Goal: Information Seeking & Learning: Learn about a topic

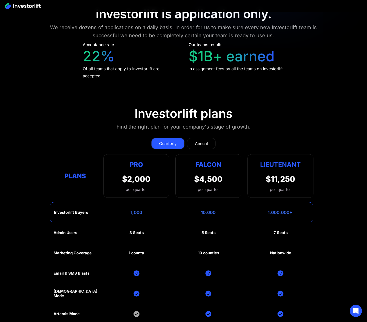
scroll to position [2285, 0]
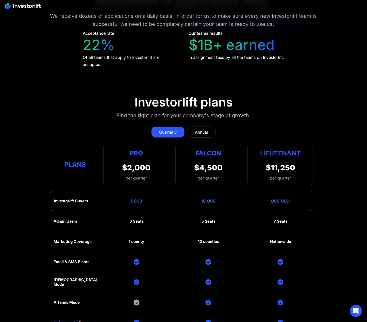
click at [206, 130] on div "Annual" at bounding box center [201, 132] width 13 height 6
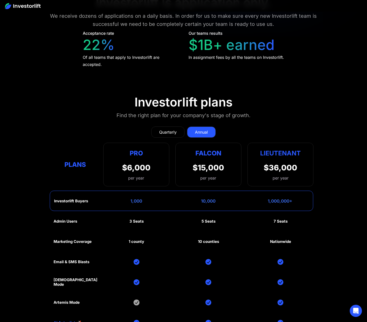
click at [174, 133] on div "Quarterly" at bounding box center [168, 132] width 18 height 6
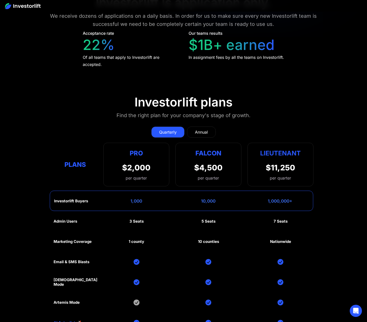
click at [200, 135] on div "Annual" at bounding box center [201, 132] width 13 height 6
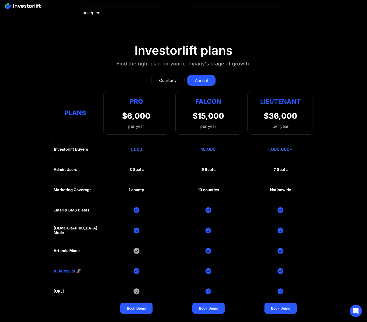
scroll to position [2362, 0]
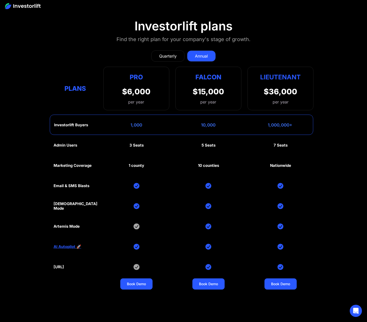
click at [336, 169] on section "Investorlift plans Find the right plan for your company's stage of growth. Quar…" at bounding box center [183, 155] width 367 height 297
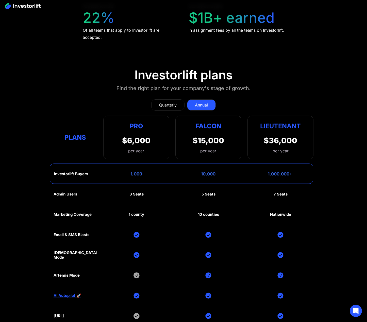
scroll to position [2311, 0]
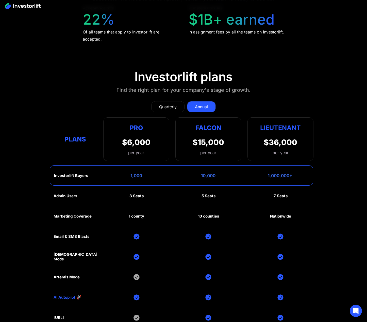
click at [169, 104] on div "Quarterly" at bounding box center [168, 107] width 18 height 6
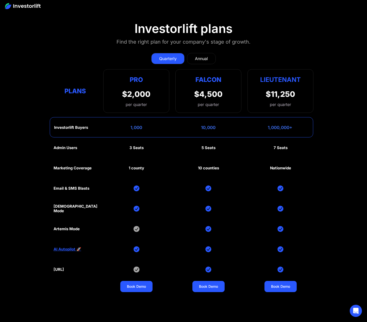
scroll to position [2362, 0]
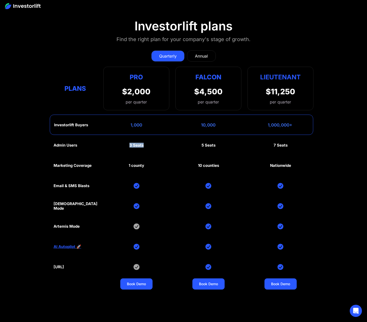
drag, startPoint x: 129, startPoint y: 146, endPoint x: 146, endPoint y: 146, distance: 16.8
click at [146, 146] on div "Admin Users 3 Seats 5 Seats 7 Seats Marketing Coverage 1 county 10 counties Nat…" at bounding box center [184, 216] width 260 height 163
click at [203, 59] on div "Annual" at bounding box center [201, 56] width 13 height 6
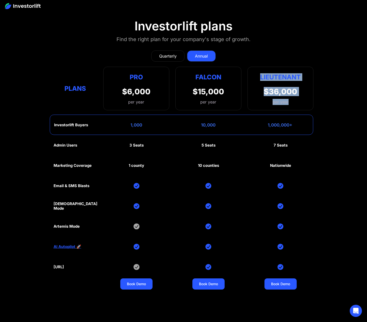
drag, startPoint x: 294, startPoint y: 103, endPoint x: 261, endPoint y: 73, distance: 44.1
click at [261, 73] on div "Lieutenant $36,000 per year" at bounding box center [281, 89] width 66 height 44
click at [261, 73] on strong "Lieutenant" at bounding box center [280, 77] width 41 height 8
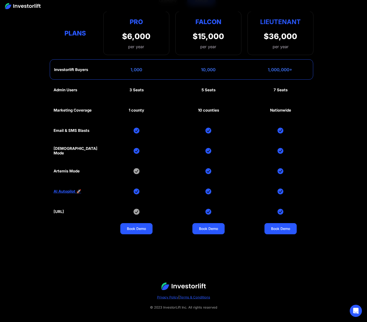
scroll to position [2422, 0]
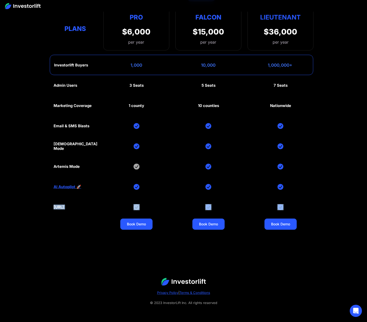
drag, startPoint x: 66, startPoint y: 203, endPoint x: 299, endPoint y: 206, distance: 232.9
click at [297, 206] on section "Investorlift plans Find the right plan for your company's stage of growth. Quar…" at bounding box center [183, 95] width 367 height 297
click at [299, 206] on div "Admin Users 3 Seats 5 Seats 7 Seats Marketing Coverage 1 county 10 counties Nat…" at bounding box center [184, 156] width 260 height 163
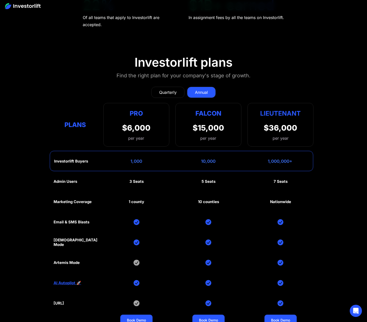
scroll to position [2320, 0]
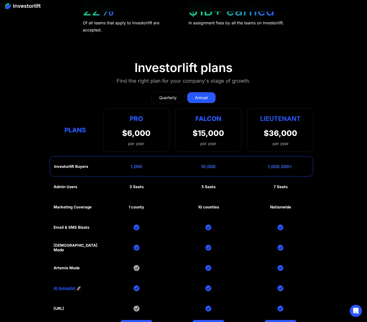
click at [164, 96] on div "Quarterly" at bounding box center [168, 98] width 18 height 6
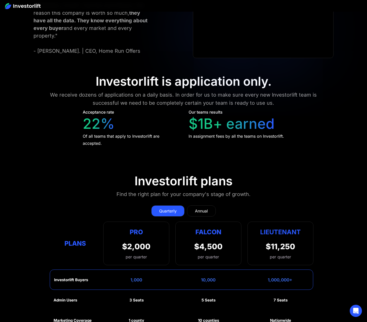
scroll to position [2345, 0]
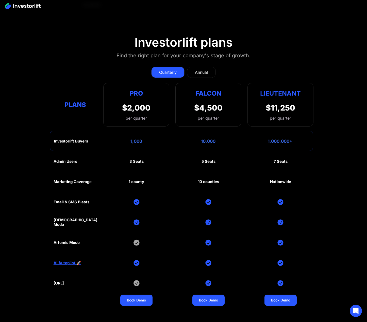
click at [202, 72] on div "Annual" at bounding box center [201, 72] width 13 height 6
click at [198, 74] on div "Annual" at bounding box center [201, 72] width 13 height 6
click at [179, 73] on link "Quarterly" at bounding box center [167, 72] width 33 height 11
click at [197, 73] on div "Annual" at bounding box center [201, 72] width 13 height 6
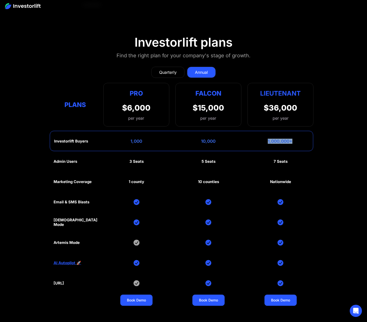
drag, startPoint x: 294, startPoint y: 141, endPoint x: 262, endPoint y: 143, distance: 31.8
click at [262, 143] on div "Investorlift Buyers 1,000 10,000 1,000,000+" at bounding box center [182, 141] width 264 height 20
drag, startPoint x: 265, startPoint y: 140, endPoint x: 304, endPoint y: 140, distance: 39.1
click at [297, 140] on div "Investorlift Buyers 1,000 10,000 1,000,000+" at bounding box center [182, 141] width 264 height 20
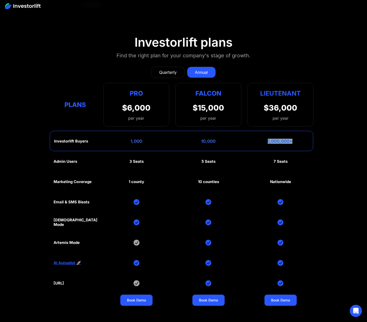
click at [304, 140] on div "Investorlift Buyers 1,000 10,000 1,000,000+" at bounding box center [182, 141] width 264 height 20
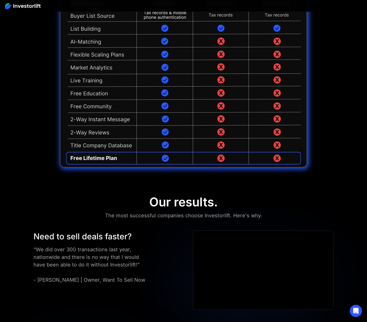
scroll to position [1279, 0]
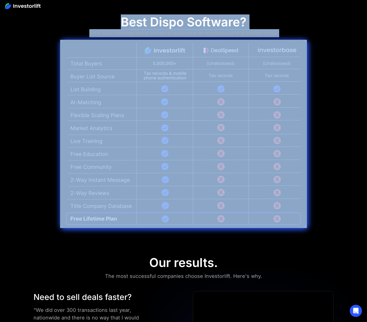
drag, startPoint x: 119, startPoint y: 17, endPoint x: 300, endPoint y: 161, distance: 231.5
click at [294, 161] on div "Best Dispo Software? Let’s stick with the facts. Here’s a quick look at the fea…" at bounding box center [183, 125] width 247 height 220
click at [324, 162] on div "Best Dispo Software? Let’s stick with the facts. Here’s a quick look at the fea…" at bounding box center [183, 121] width 367 height 239
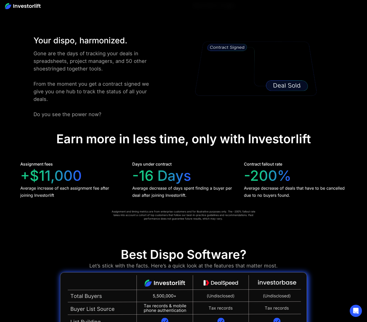
scroll to position [949, 0]
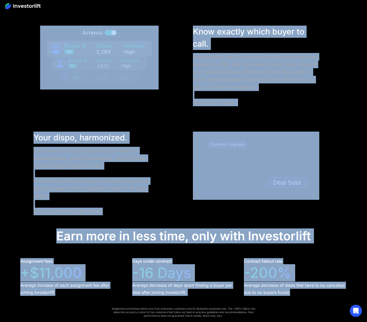
drag, startPoint x: 302, startPoint y: 294, endPoint x: 47, endPoint y: 15, distance: 377.3
click at [47, 15] on section "Give your dispo team superpowers. Maximize every deal with Investorlift. Rapidl…" at bounding box center [183, 55] width 367 height 554
click at [47, 15] on div "Rapidly build your buyers list. Plug in any property in [GEOGRAPHIC_DATA] to fi…" at bounding box center [183, 21] width 367 height 390
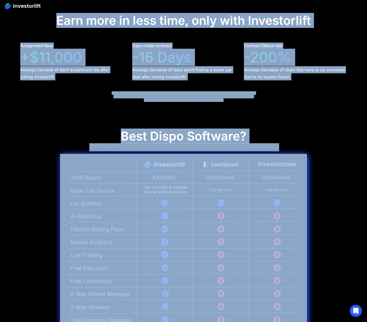
scroll to position [1177, 0]
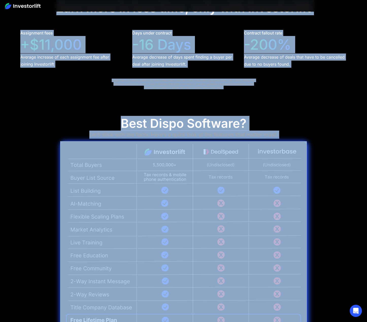
drag, startPoint x: 54, startPoint y: 16, endPoint x: 287, endPoint y: 277, distance: 349.8
click at [287, 276] on body "ChatGPT For Wholesalers Turn every deal into a bidding war with AI that finds b…" at bounding box center [183, 195] width 367 height 2744
click at [287, 296] on img at bounding box center [183, 235] width 247 height 188
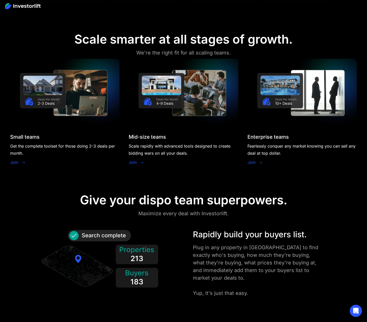
scroll to position [542, 0]
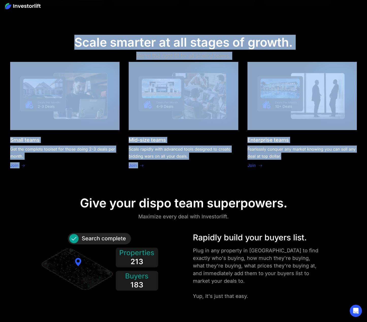
drag, startPoint x: 293, startPoint y: 182, endPoint x: 72, endPoint y: 33, distance: 266.4
click at [72, 33] on section "Scale smarter at all stages of growth. We're the right fit for all scaling team…" at bounding box center [183, 103] width 367 height 161
drag, startPoint x: 67, startPoint y: 31, endPoint x: 302, endPoint y: 184, distance: 281.0
click at [302, 184] on section "Scale smarter at all stages of growth. We're the right fit for all scaling team…" at bounding box center [183, 103] width 367 height 161
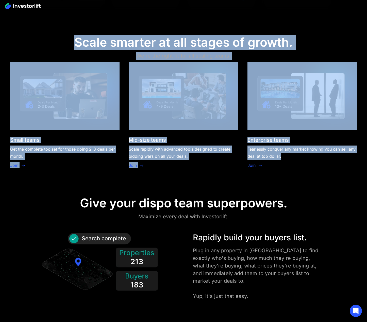
click at [303, 184] on section "Scale smarter at all stages of growth. We're the right fit for all scaling team…" at bounding box center [183, 103] width 367 height 161
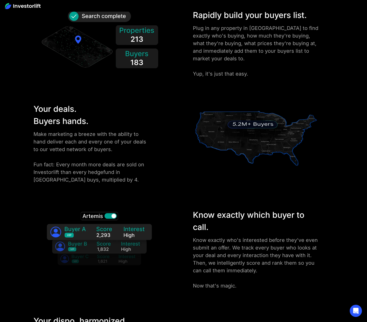
scroll to position [873, 0]
